Goal: Task Accomplishment & Management: Use online tool/utility

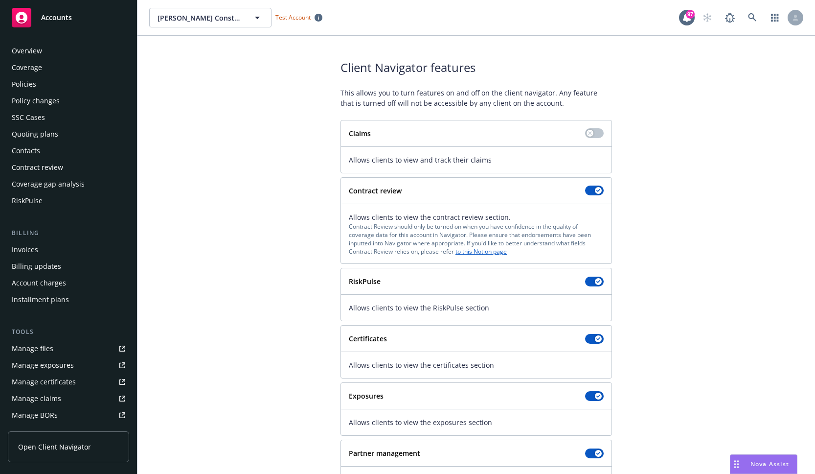
scroll to position [181, 0]
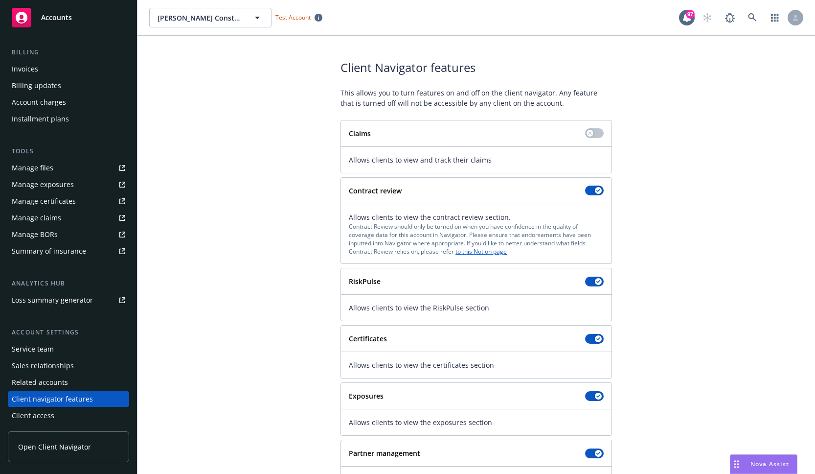
click at [62, 449] on span "Open Client Navigator" at bounding box center [54, 446] width 73 height 10
click at [61, 250] on div "Summary of insurance" at bounding box center [49, 251] width 74 height 16
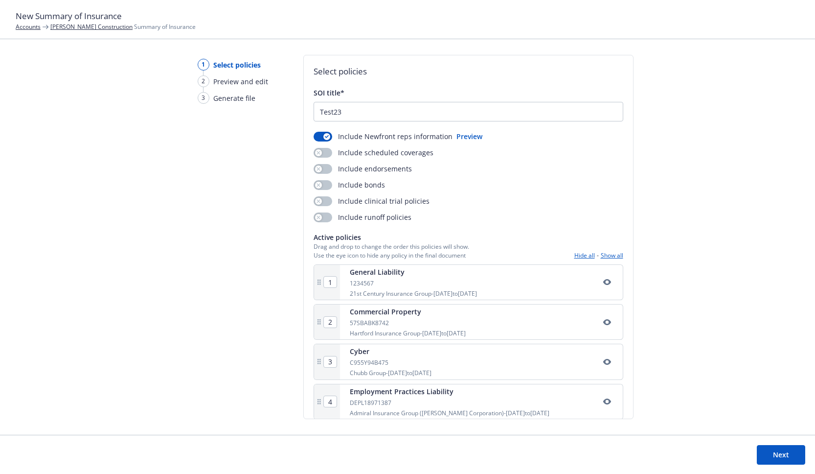
click at [775, 455] on button "Next" at bounding box center [781, 455] width 48 height 20
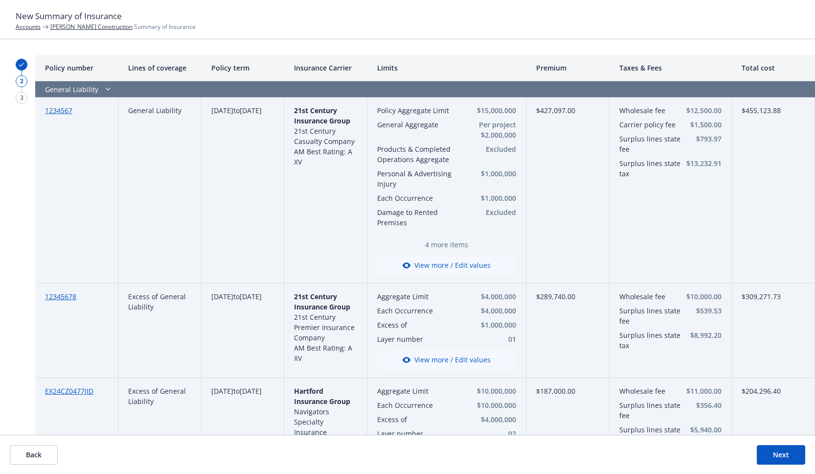
click at [457, 269] on button "View more / Edit values" at bounding box center [446, 265] width 139 height 20
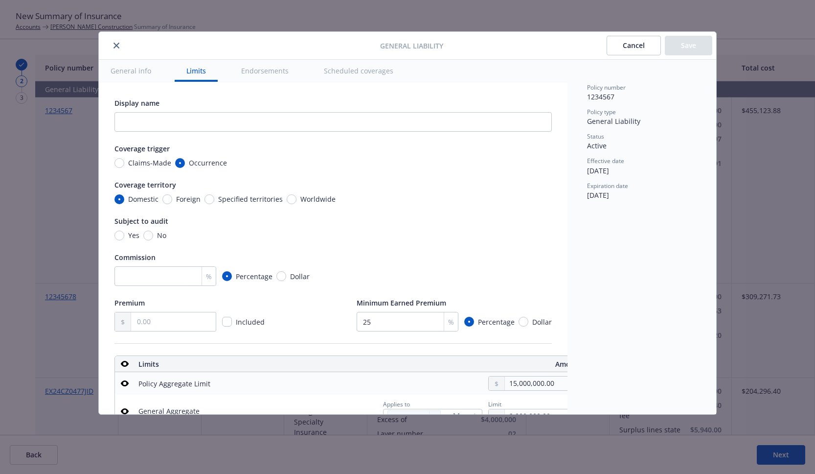
scroll to position [273, 16]
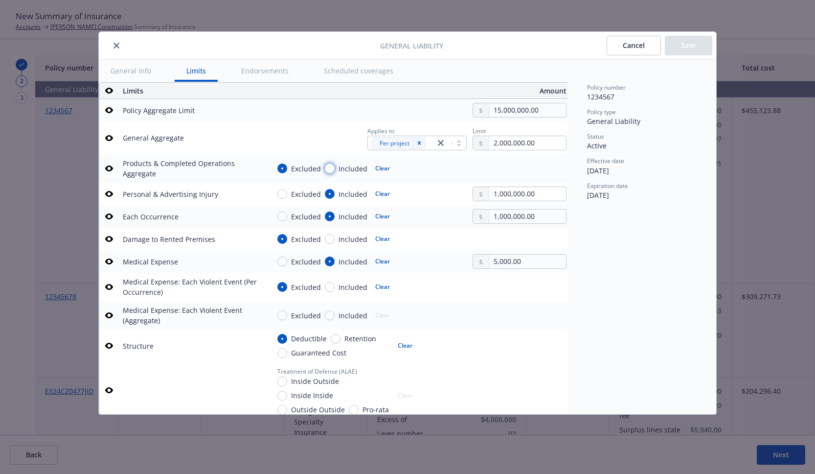
click at [331, 166] on input "Included" at bounding box center [330, 168] width 10 height 10
radio input "true"
type textarea "x"
click at [332, 236] on input "Included" at bounding box center [330, 239] width 10 height 10
radio input "true"
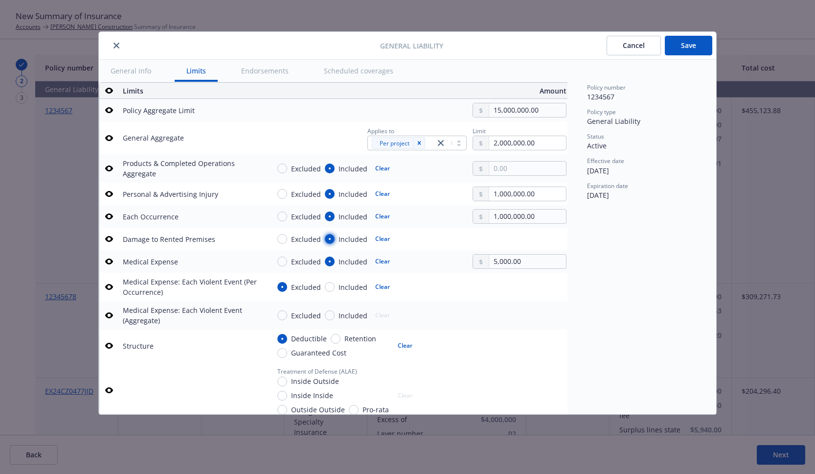
type textarea "x"
click at [333, 284] on input "Included" at bounding box center [330, 287] width 10 height 10
radio input "true"
type textarea "x"
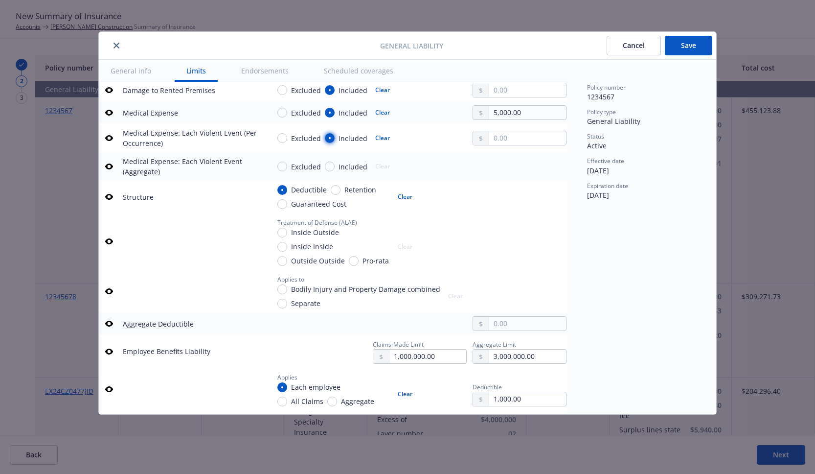
scroll to position [422, 16]
click at [352, 263] on input "Pro-rata" at bounding box center [354, 260] width 10 height 10
radio input "true"
type textarea "x"
click at [285, 302] on input "Separate" at bounding box center [282, 303] width 10 height 10
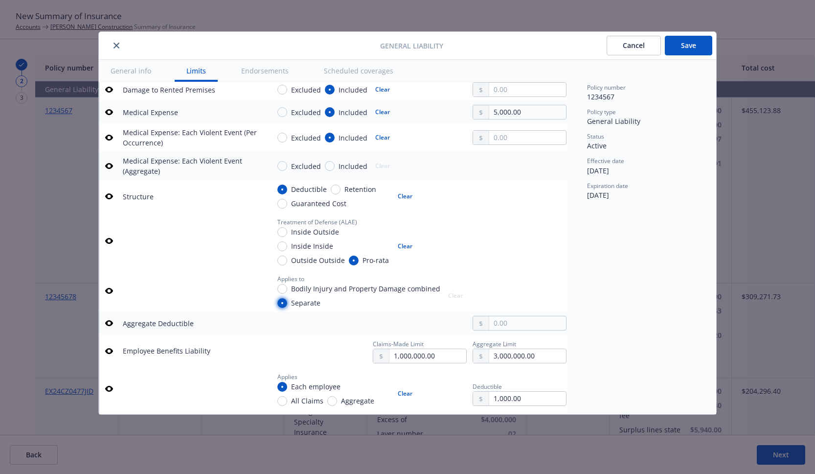
radio input "true"
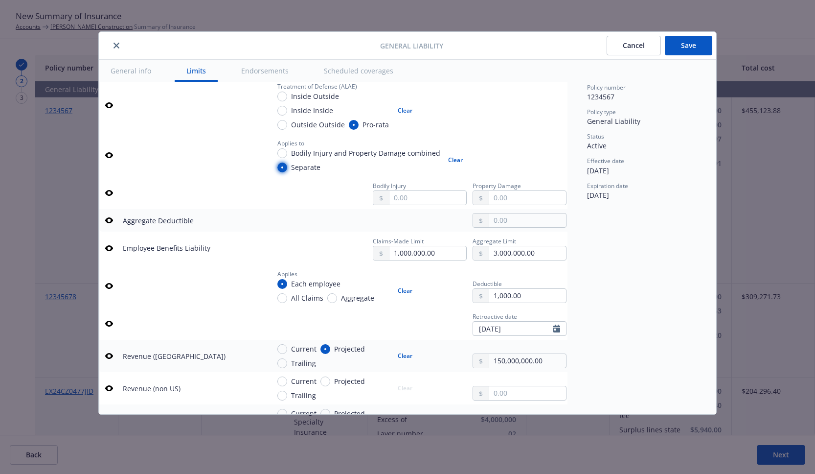
scroll to position [711, 16]
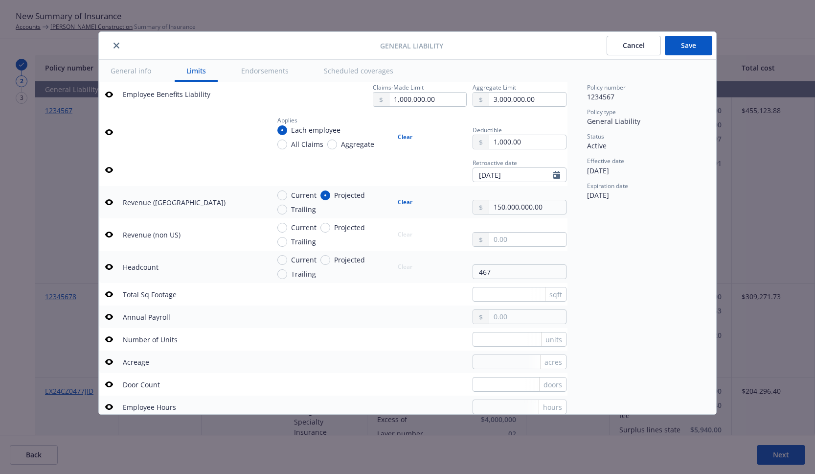
click at [684, 46] on button "Save" at bounding box center [688, 46] width 47 height 20
type textarea "x"
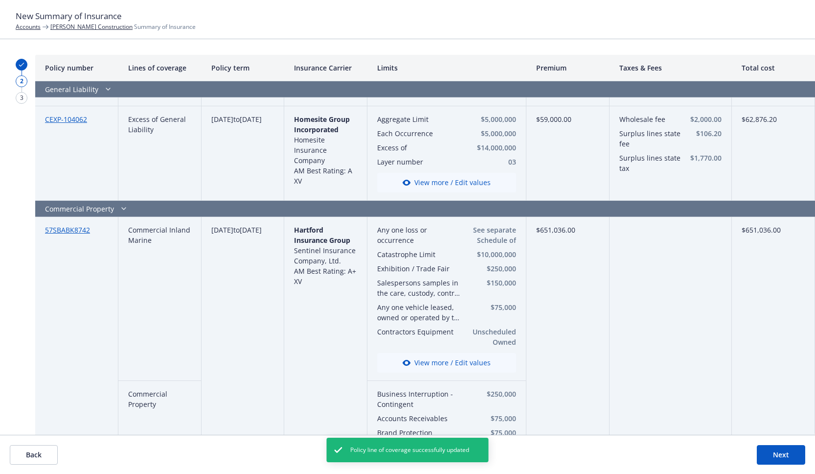
scroll to position [371, 0]
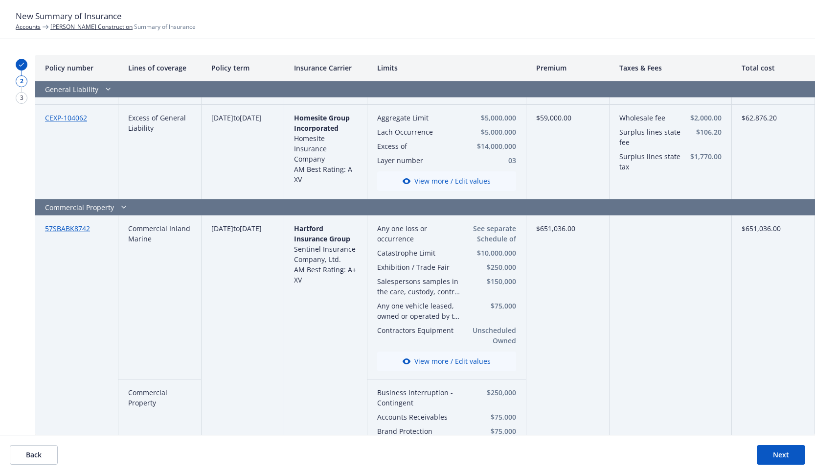
click at [441, 357] on button "View more / Edit values" at bounding box center [446, 361] width 139 height 20
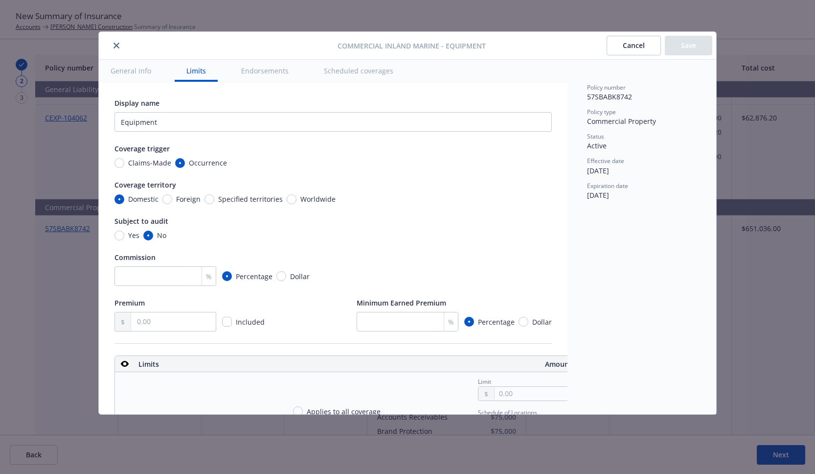
scroll to position [273, 12]
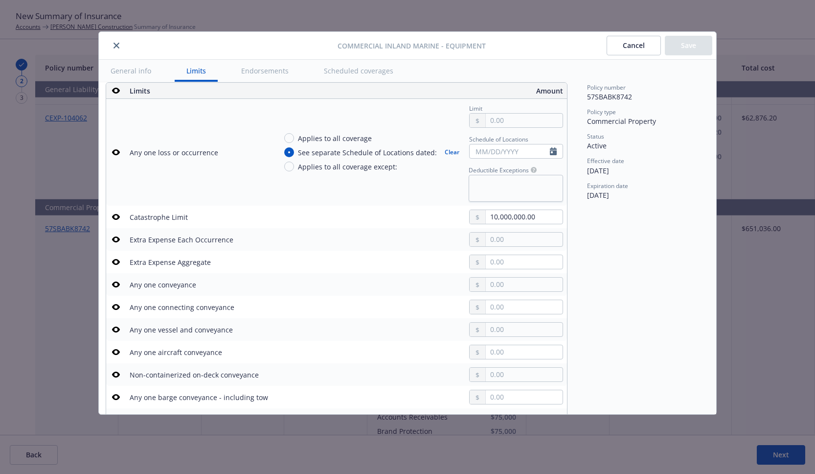
click at [341, 140] on span "Applies to all coverage" at bounding box center [335, 138] width 74 height 10
click at [294, 140] on input "Applies to all coverage" at bounding box center [289, 138] width 10 height 10
radio input "true"
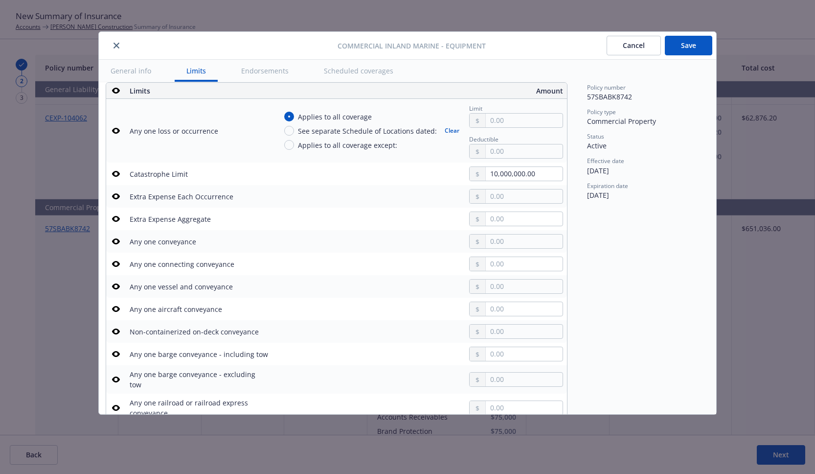
click at [683, 47] on button "Save" at bounding box center [688, 46] width 47 height 20
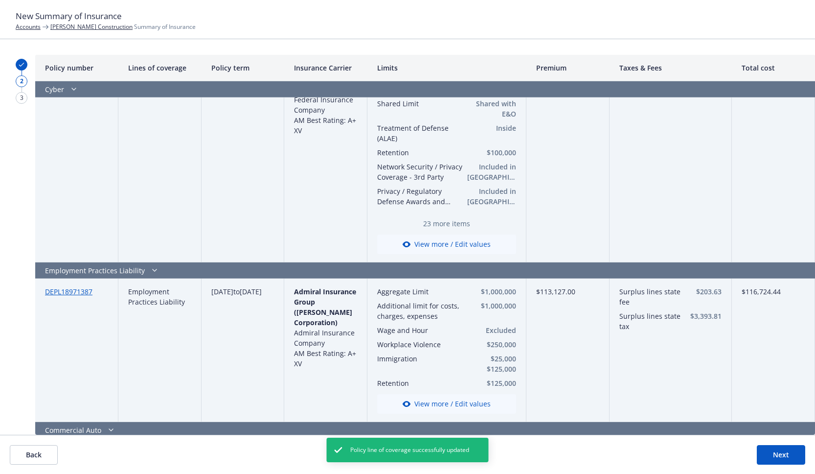
scroll to position [914, 0]
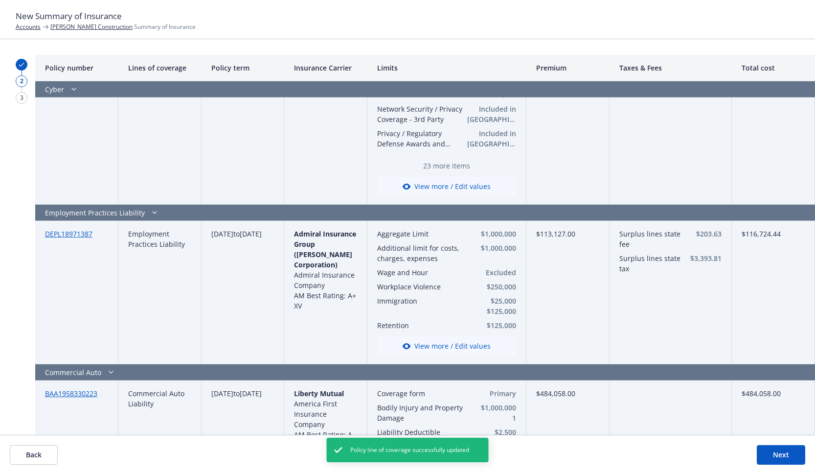
click at [435, 340] on button "View more / Edit values" at bounding box center [446, 346] width 139 height 20
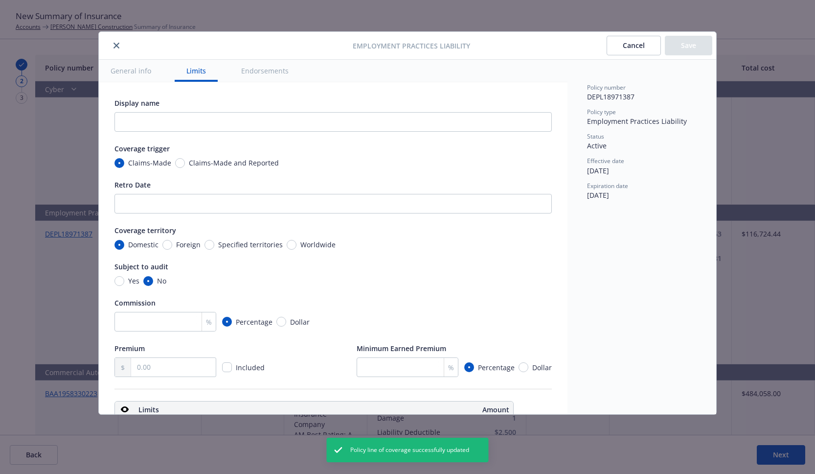
scroll to position [319, 0]
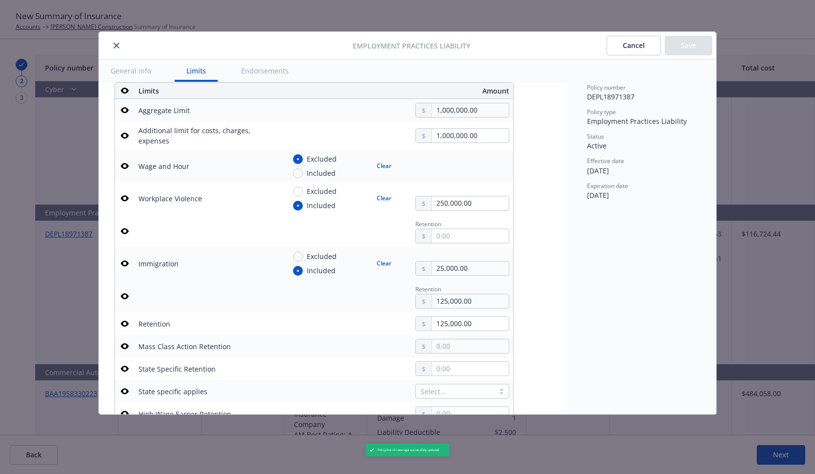
click at [317, 254] on span "Excluded" at bounding box center [322, 256] width 30 height 10
click at [303, 254] on input "Excluded" at bounding box center [298, 256] width 10 height 10
radio input "true"
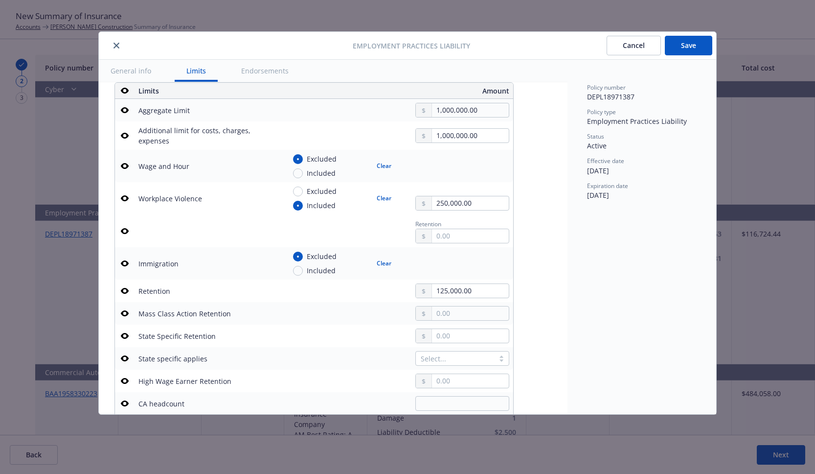
click at [692, 47] on button "Save" at bounding box center [688, 46] width 47 height 20
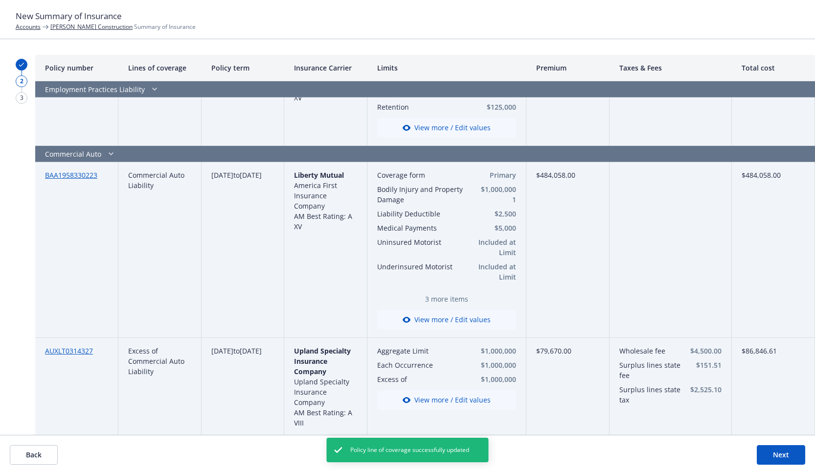
scroll to position [1337, 0]
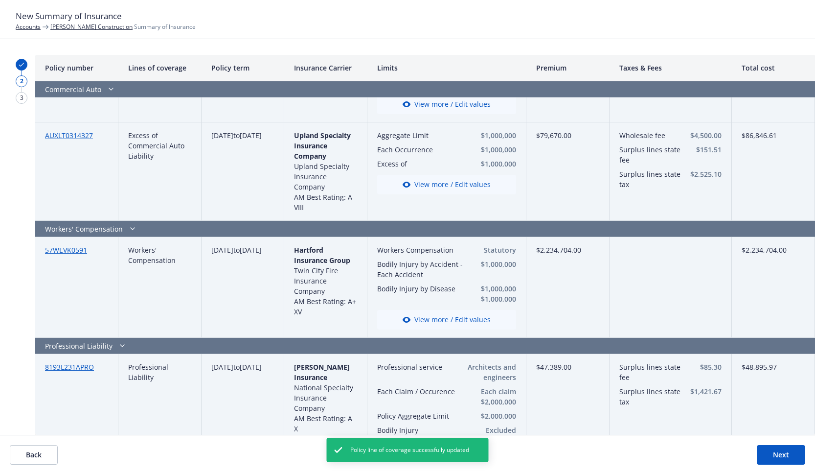
click at [442, 313] on button "View more / Edit values" at bounding box center [446, 320] width 139 height 20
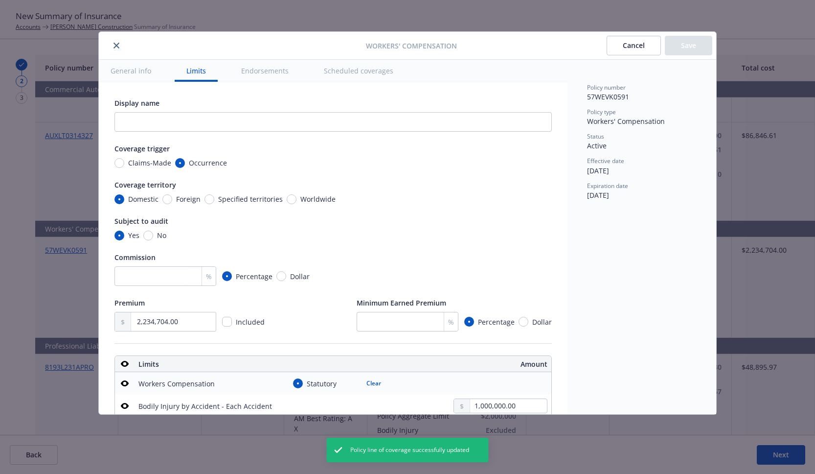
scroll to position [273, 0]
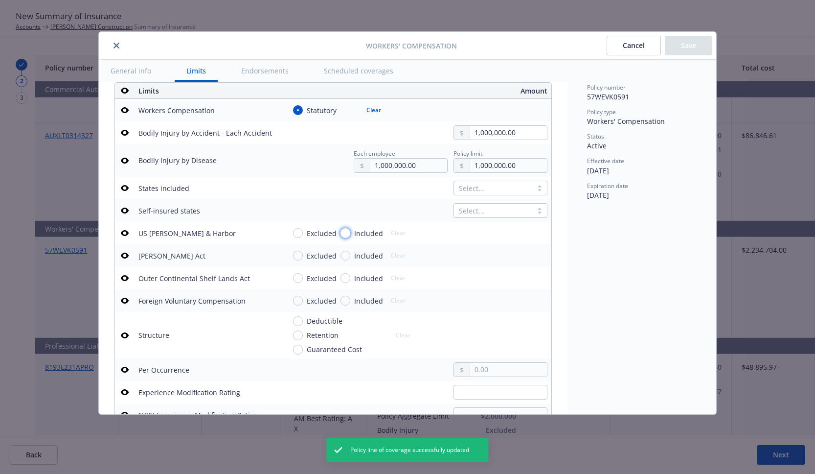
click at [343, 230] on input "Included" at bounding box center [346, 233] width 10 height 10
radio input "true"
click at [345, 256] on input "Included" at bounding box center [346, 256] width 10 height 10
radio input "true"
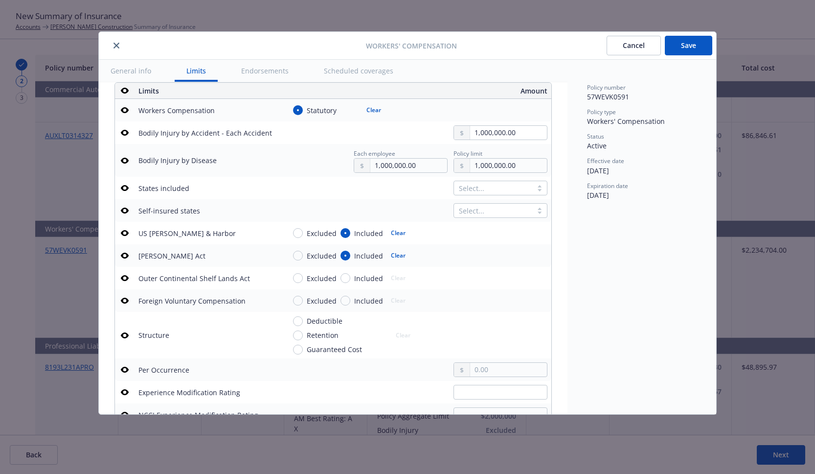
drag, startPoint x: 684, startPoint y: 48, endPoint x: 641, endPoint y: 78, distance: 52.0
click at [684, 48] on button "Save" at bounding box center [688, 46] width 47 height 20
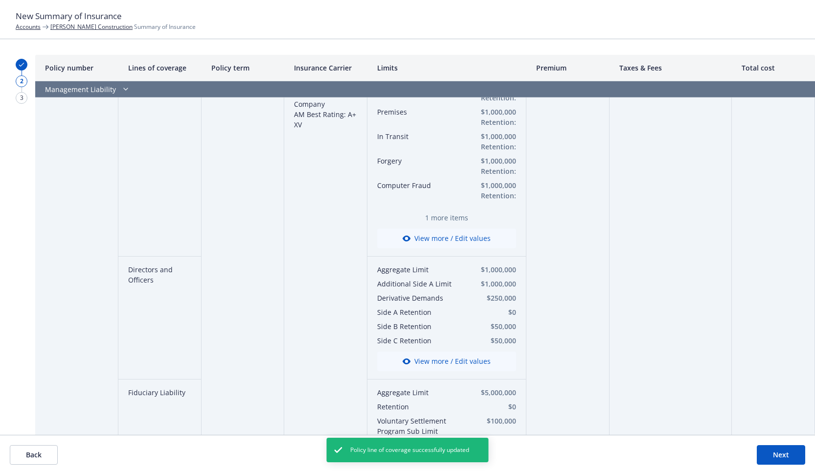
scroll to position [2191, 0]
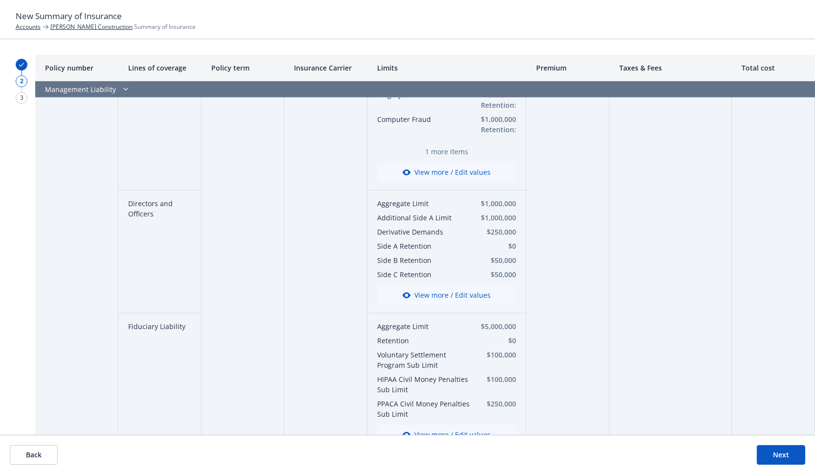
click at [442, 425] on button "View more / Edit values" at bounding box center [446, 435] width 139 height 20
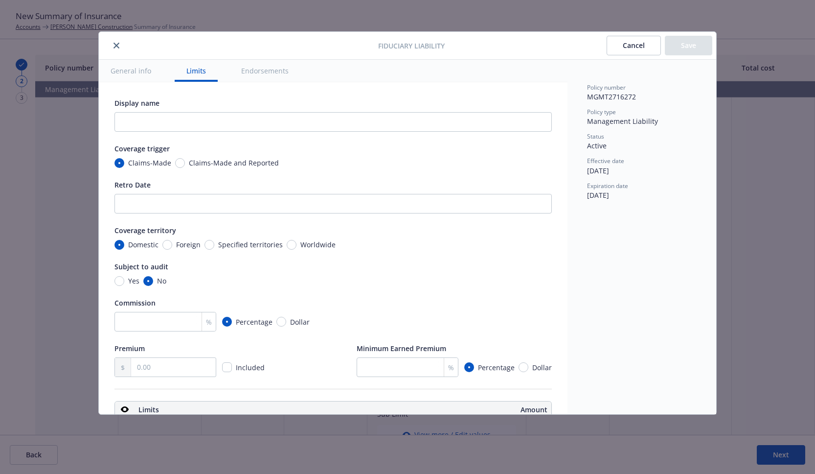
scroll to position [319, 0]
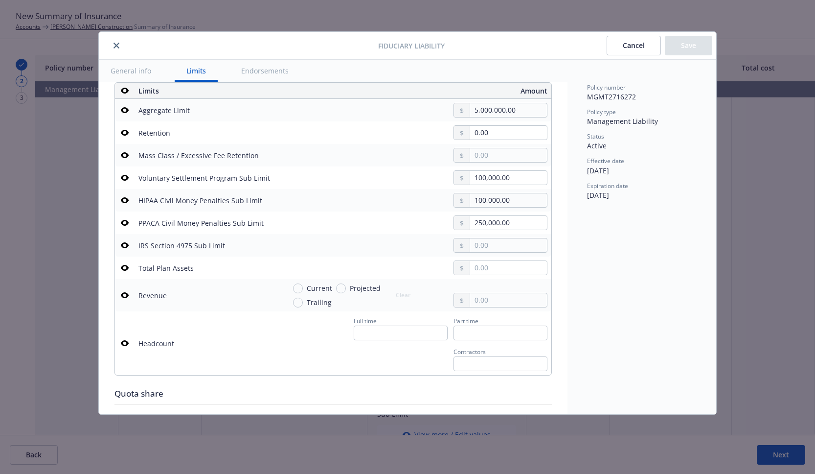
click at [320, 289] on span "Current" at bounding box center [319, 288] width 25 height 10
click at [303, 289] on input "Current" at bounding box center [298, 288] width 10 height 10
radio input "true"
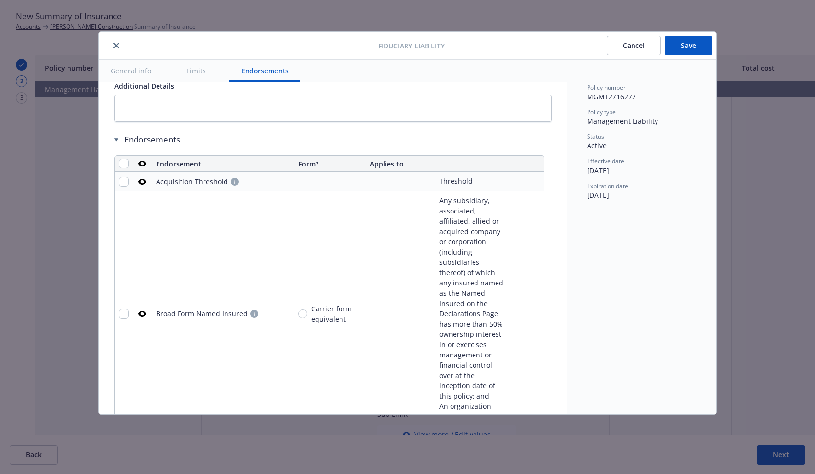
scroll to position [834, 0]
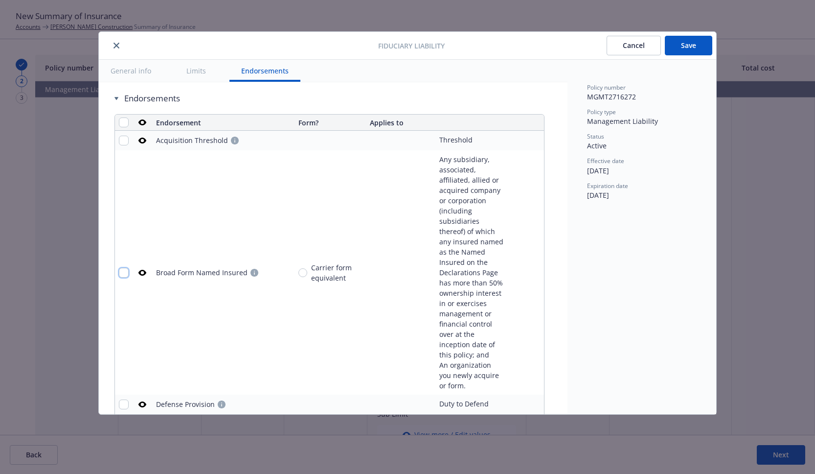
click at [126, 268] on input "checkbox" at bounding box center [124, 273] width 10 height 10
checkbox input "true"
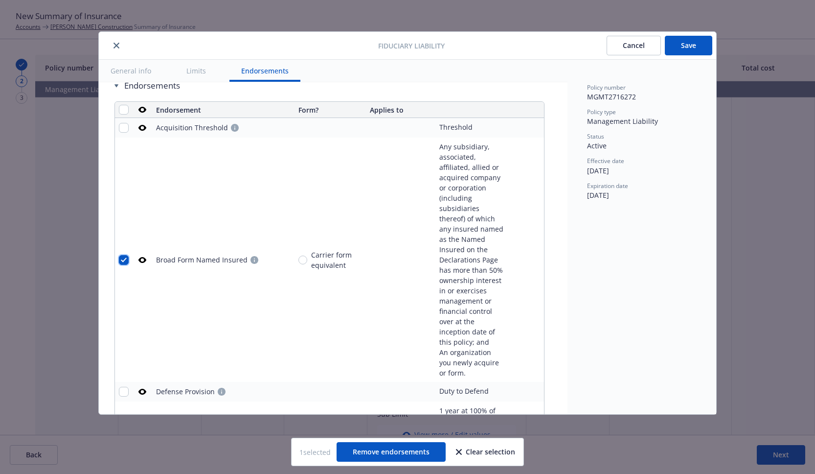
scroll to position [853, 0]
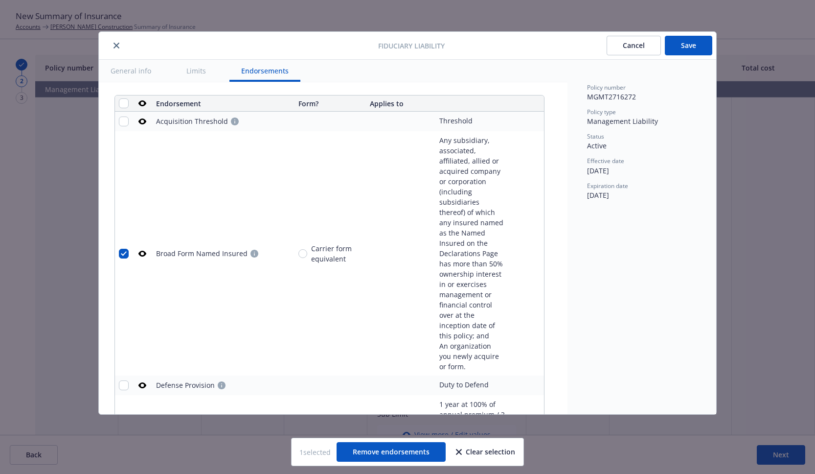
click at [682, 46] on button "Save" at bounding box center [688, 46] width 47 height 20
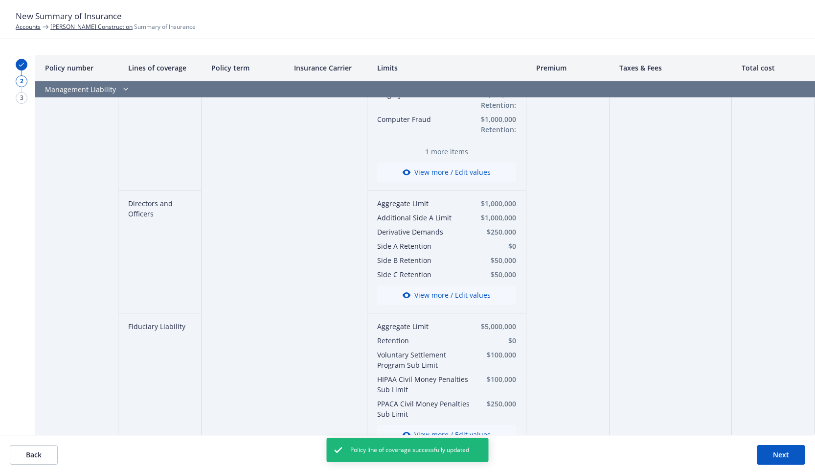
click at [768, 453] on button "Next" at bounding box center [781, 455] width 48 height 20
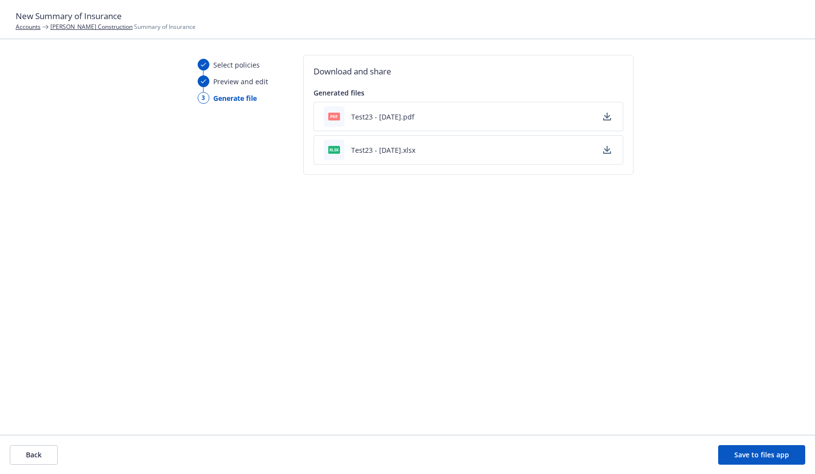
click at [17, 448] on button "Back" at bounding box center [34, 455] width 48 height 20
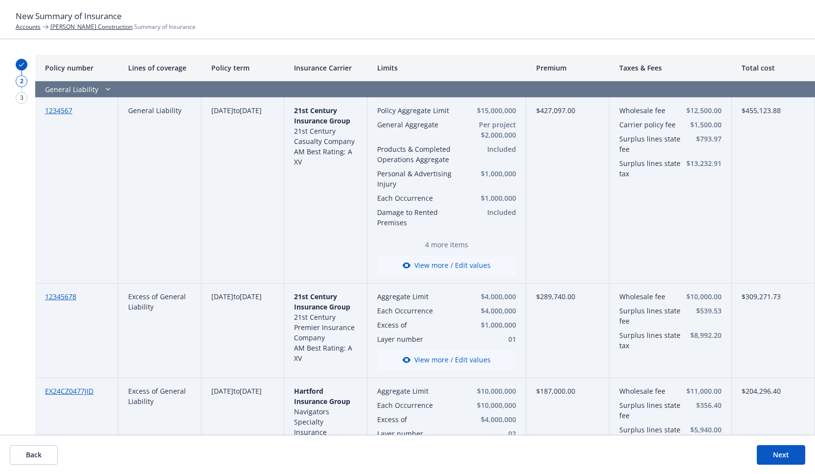
click at [419, 263] on button "View more / Edit values" at bounding box center [446, 265] width 139 height 20
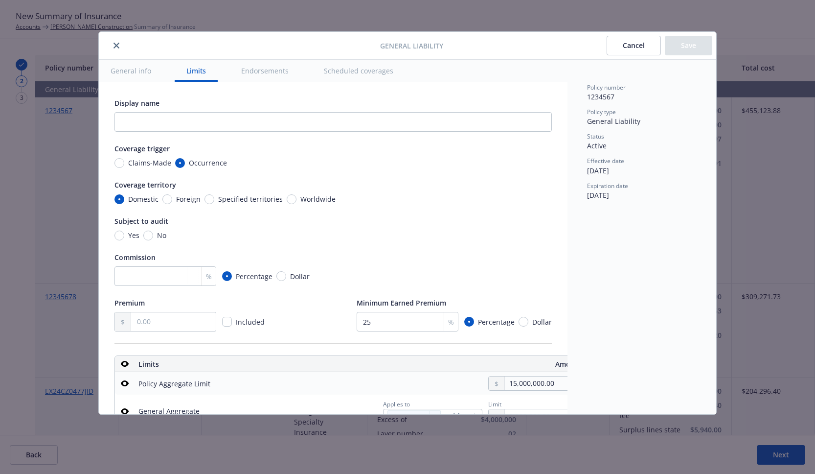
type textarea "x"
radio input "false"
radio input "true"
radio input "false"
radio input "true"
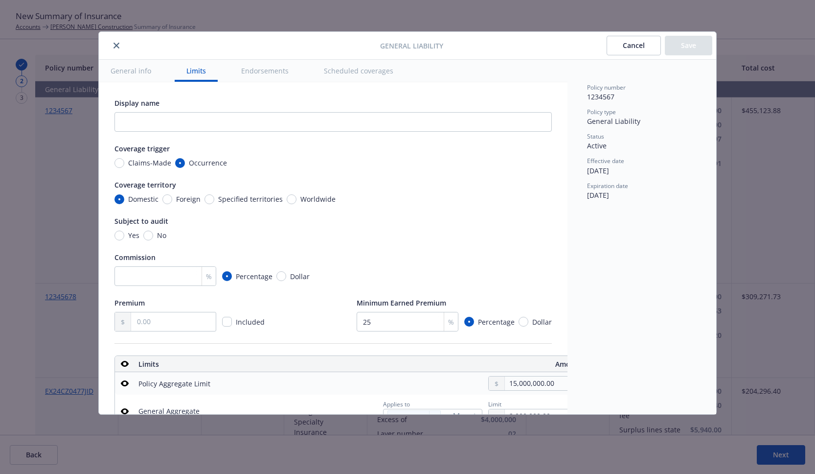
radio input "false"
radio input "true"
type textarea "x"
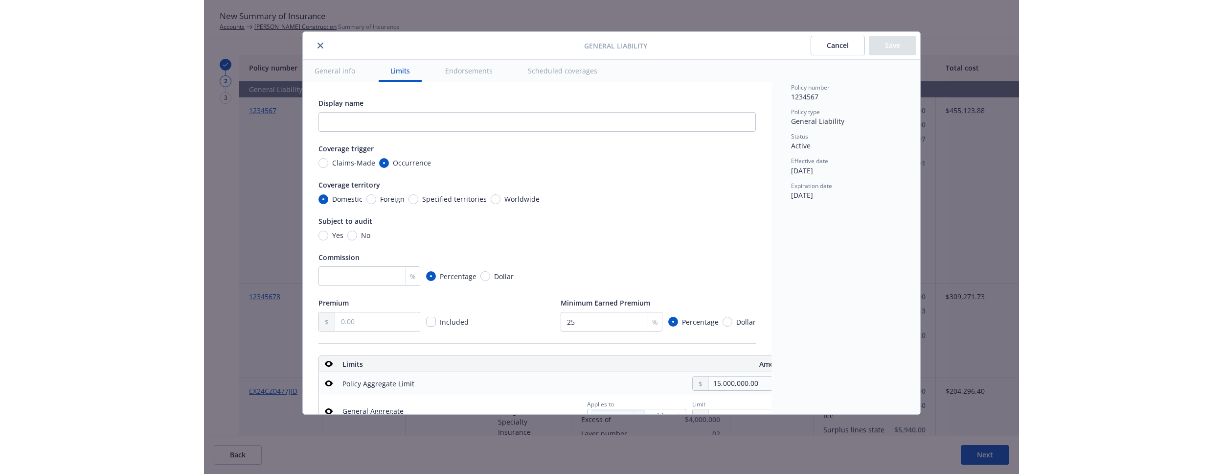
scroll to position [273, 16]
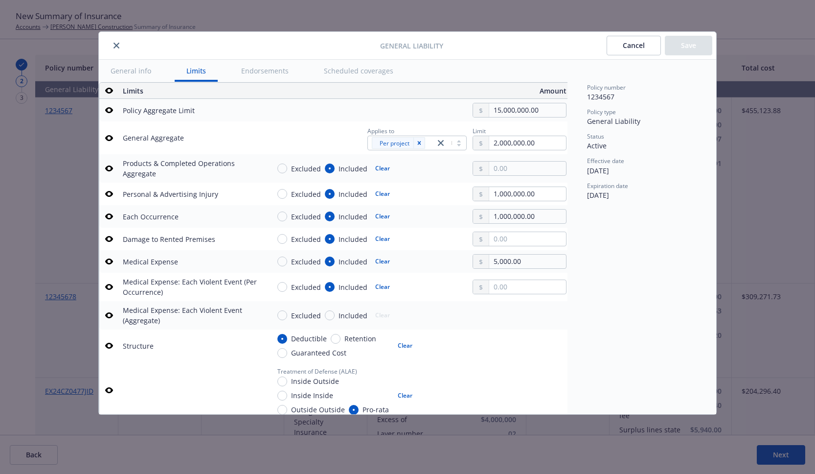
click at [297, 216] on span "Excluded" at bounding box center [306, 216] width 30 height 10
click at [287, 216] on input "Excluded" at bounding box center [282, 216] width 10 height 10
radio input "true"
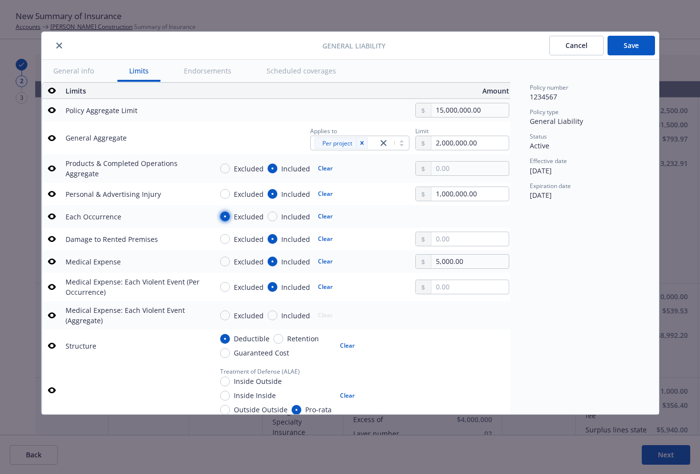
type textarea "x"
click at [688, 49] on div "General Liability Cancel Save General info Limits Endorsements Scheduled covera…" at bounding box center [350, 237] width 700 height 474
click at [61, 44] on icon "close" at bounding box center [59, 46] width 6 height 6
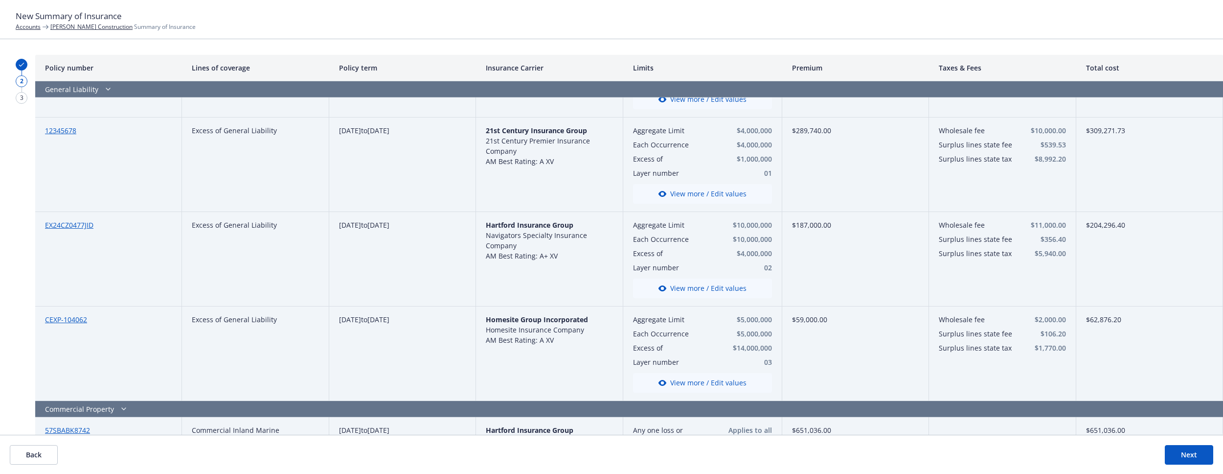
scroll to position [145, 0]
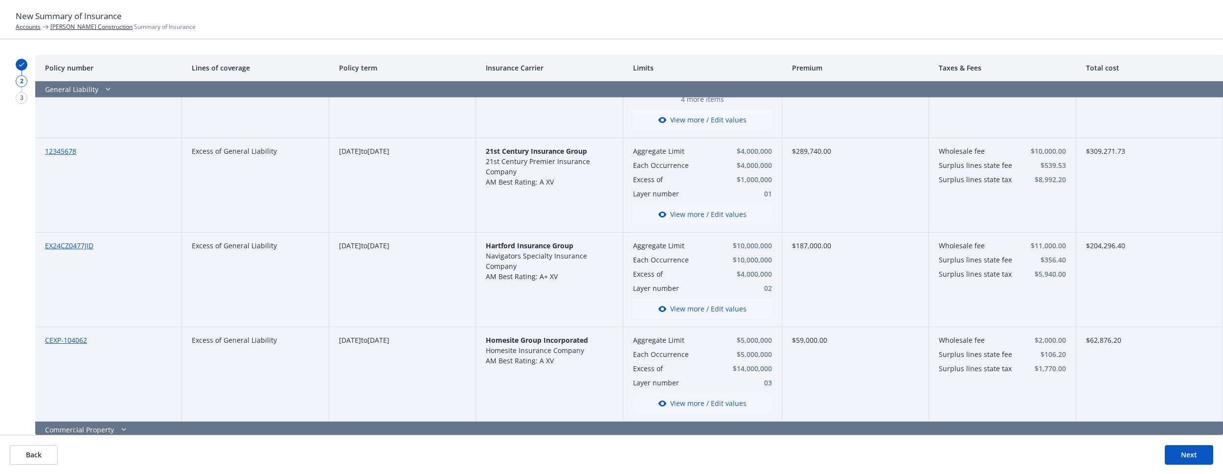
click at [678, 303] on button "View more / Edit values" at bounding box center [702, 309] width 139 height 20
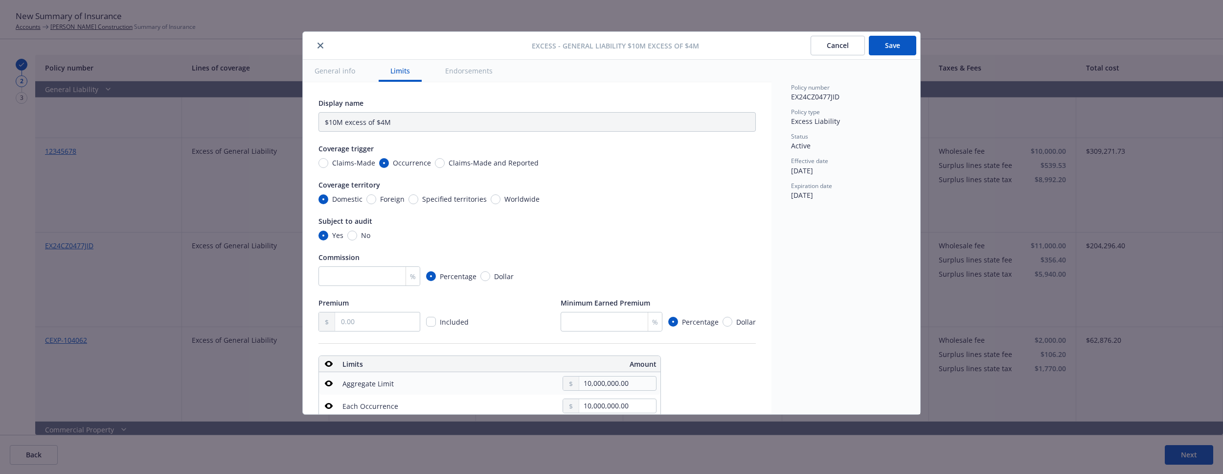
type input "General Liability $10M excess of $4M"
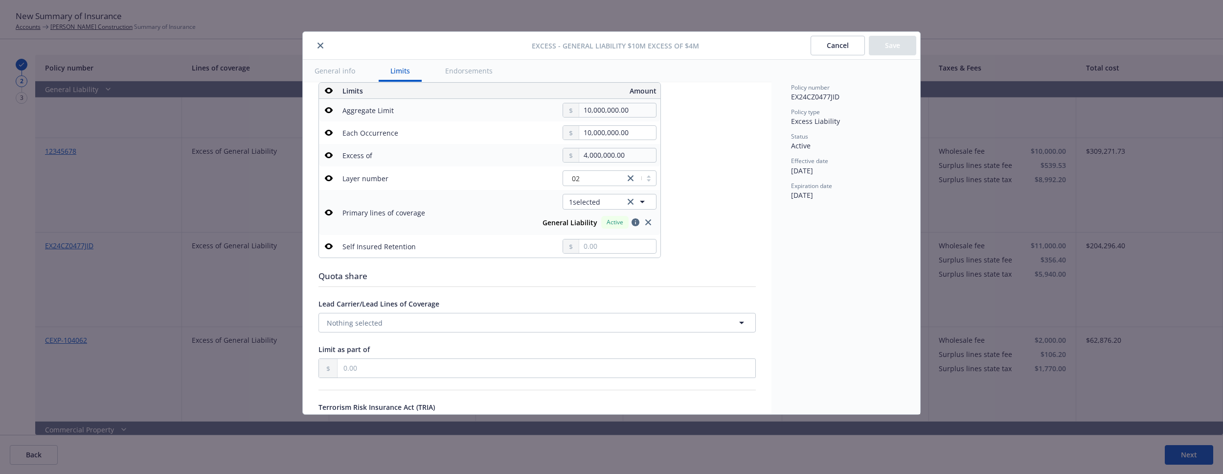
click at [815, 277] on div "Excess - General Liability $10M excess of $4M Cancel Save General info Limits E…" at bounding box center [611, 237] width 1223 height 474
click at [815, 45] on button "Cancel" at bounding box center [838, 46] width 54 height 20
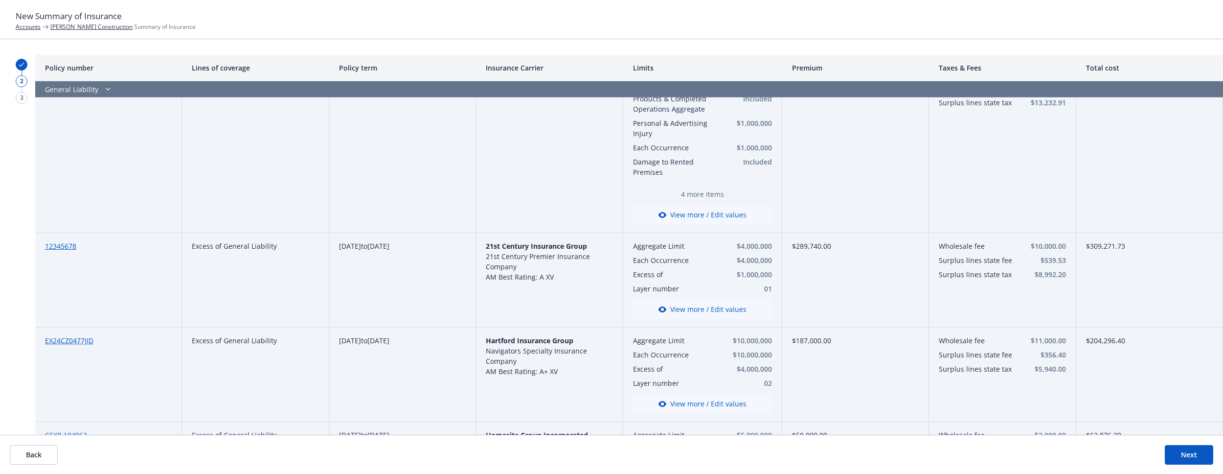
scroll to position [0, 0]
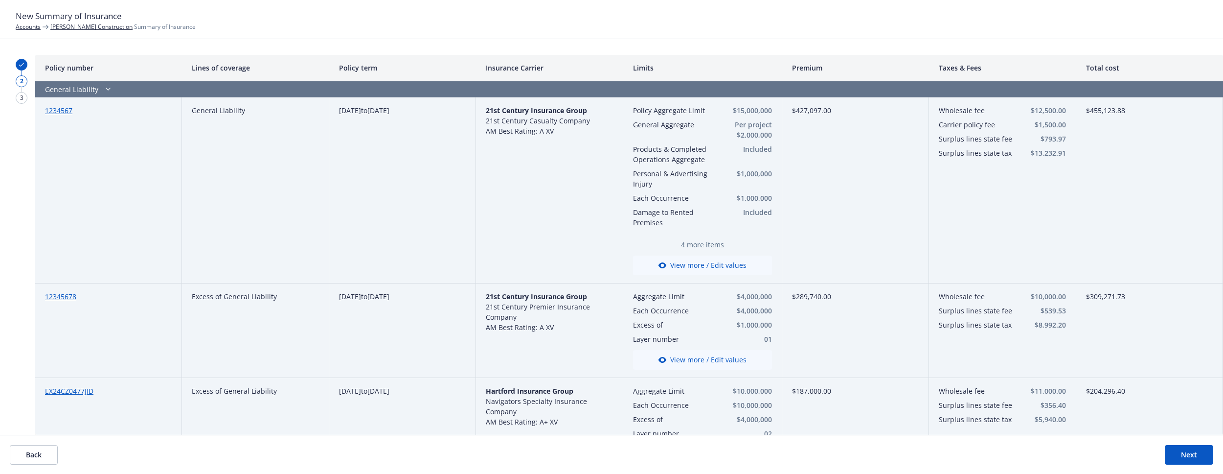
click at [702, 264] on button "View more / Edit values" at bounding box center [702, 265] width 139 height 20
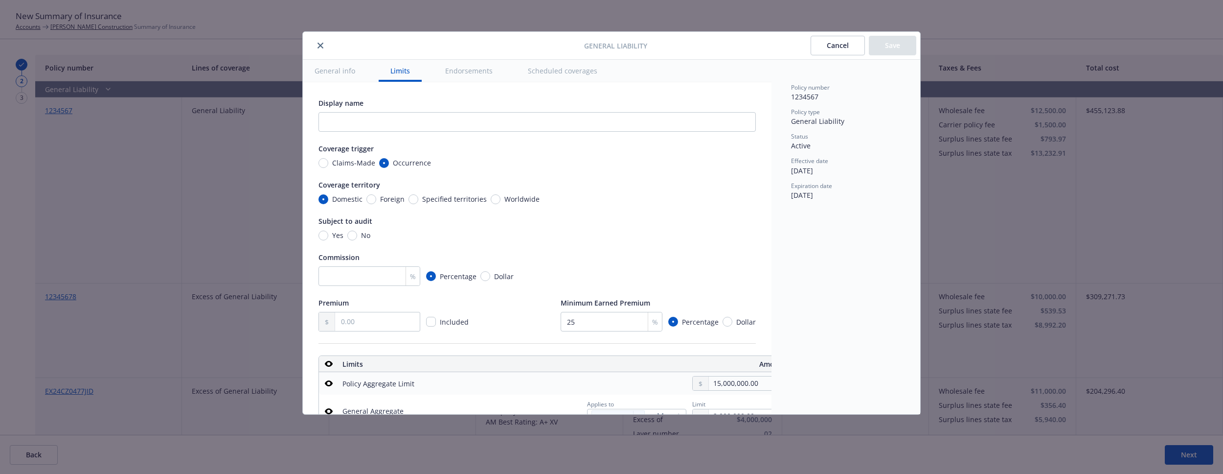
scroll to position [273, 16]
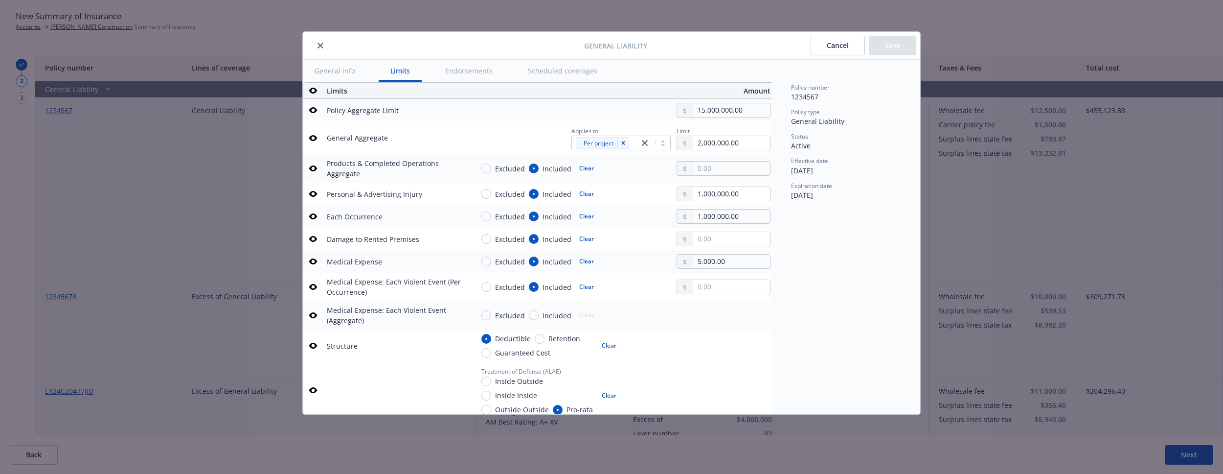
type textarea "x"
click at [815, 46] on button "Cancel" at bounding box center [838, 46] width 54 height 20
